Goal: Task Accomplishment & Management: Manage account settings

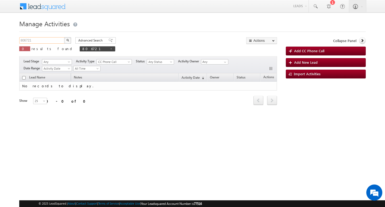
click at [47, 39] on input "806721" at bounding box center [42, 40] width 46 height 6
type input "Search Activities"
click at [44, 40] on input "text" at bounding box center [42, 40] width 46 height 6
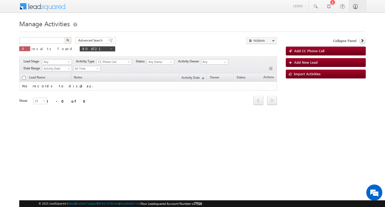
paste input "821957"
type input "821957"
click at [64, 37] on button "button" at bounding box center [67, 40] width 7 height 6
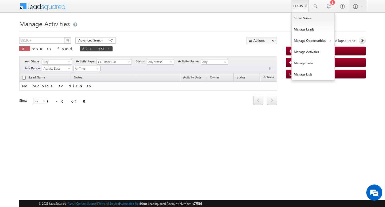
click at [297, 3] on link "Leads" at bounding box center [299, 6] width 17 height 12
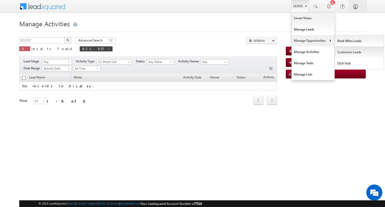
click at [342, 48] on link "Customers Leads" at bounding box center [359, 52] width 49 height 11
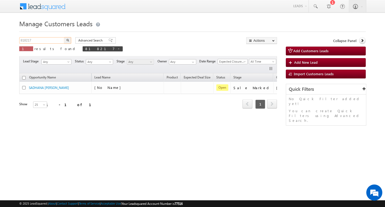
click at [52, 39] on input "818217" at bounding box center [42, 40] width 46 height 6
paste input "821957"
type input "821957"
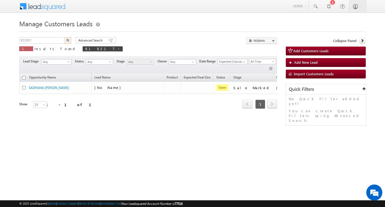
click at [64, 37] on button "button" at bounding box center [67, 40] width 7 height 6
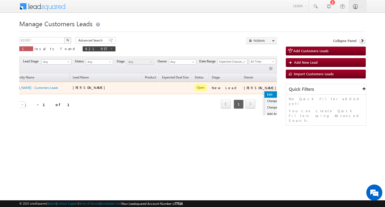
click at [264, 91] on link "Edit" at bounding box center [277, 94] width 27 height 6
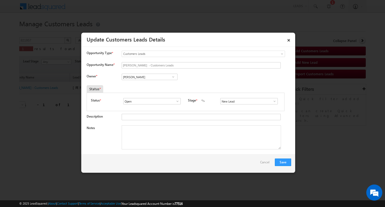
click at [146, 75] on input "Vikas Halwai" at bounding box center [150, 77] width 56 height 6
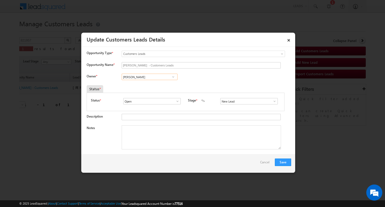
click at [145, 78] on input "Vikas Halwai" at bounding box center [150, 77] width 56 height 6
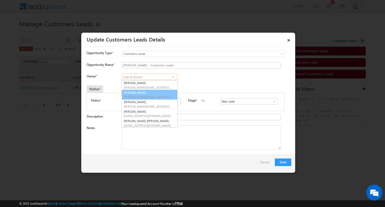
scroll to position [1, 0]
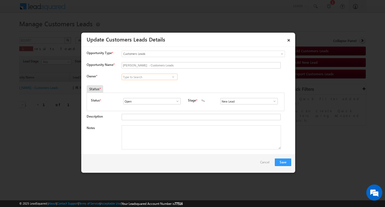
click at [149, 77] on input at bounding box center [150, 77] width 56 height 6
paste input "Rohit Tiwari"
type input "Rohit Tiwari"
click at [167, 132] on textarea "Notes" at bounding box center [201, 137] width 159 height 24
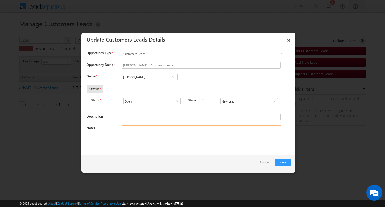
click at [143, 140] on textarea "Notes" at bounding box center [201, 137] width 159 height 24
paste textarea "Customer Name: MOHAN LAL / 32Y / JOB / MOTHE INCME : 29/ WORAK EXPE : 15Y / PRO…"
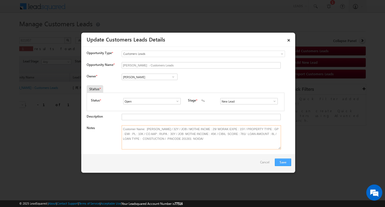
type textarea "Customer Name: MOHAN LAL / 32Y / JOB / MOTHE INCME : 29/ WORAK EXPE : 15Y / PRO…"
click at [278, 160] on button "Save" at bounding box center [283, 161] width 16 height 7
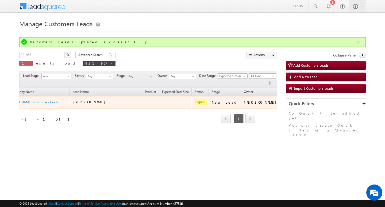
click at [286, 101] on button "button" at bounding box center [288, 101] width 5 height 5
click at [264, 107] on link "Edit" at bounding box center [277, 109] width 27 height 6
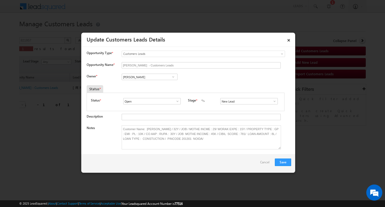
click at [272, 98] on link at bounding box center [273, 100] width 7 height 5
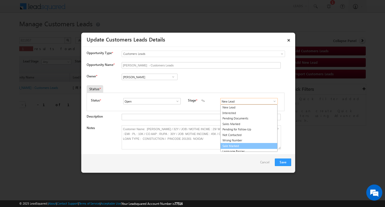
click at [254, 145] on link "Sale Marked" at bounding box center [248, 146] width 57 height 6
type input "Sale Marked"
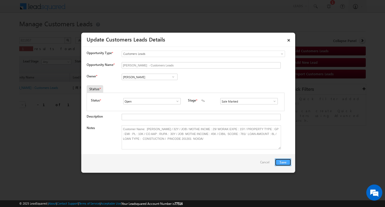
click at [282, 161] on button "Save" at bounding box center [283, 161] width 16 height 7
